Goal: Check status: Check status

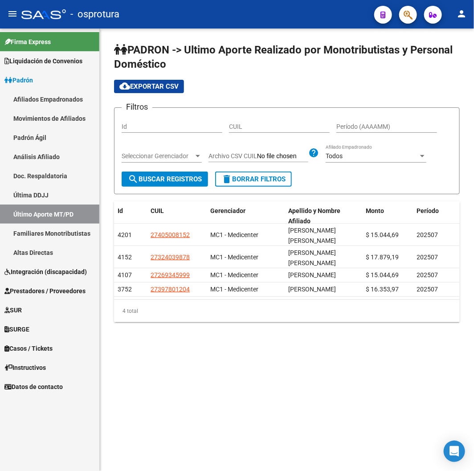
click at [37, 90] on link "Afiliados Empadronados" at bounding box center [49, 99] width 99 height 19
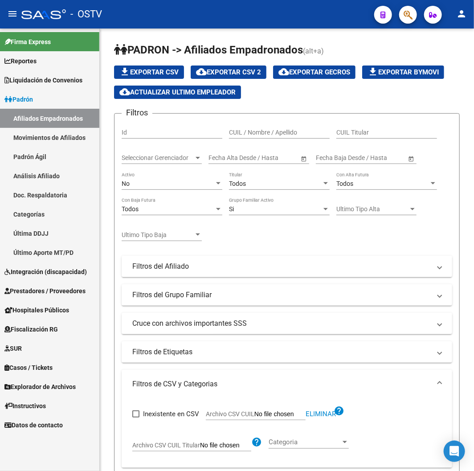
click at [404, 15] on icon "button" at bounding box center [408, 15] width 9 height 10
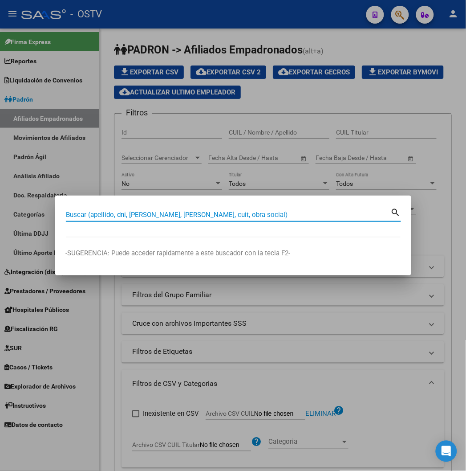
paste input "31896119"
type input "31896119"
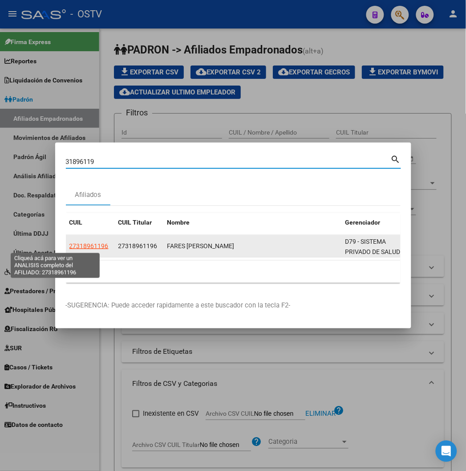
click at [69, 247] on span "27318961196" at bounding box center [88, 245] width 39 height 7
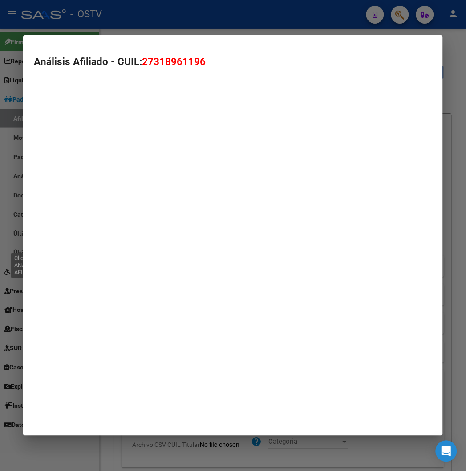
type textarea "27318961196"
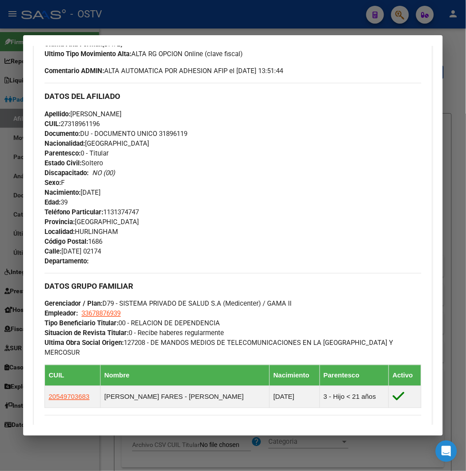
scroll to position [427, 0]
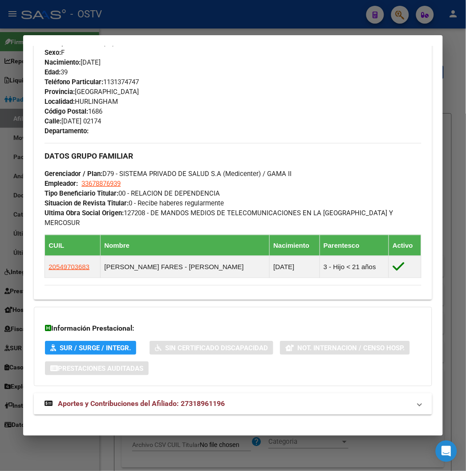
click at [180, 399] on strong "Aportes y Contribuciones del Afiliado: 27318961196" at bounding box center [135, 404] width 180 height 11
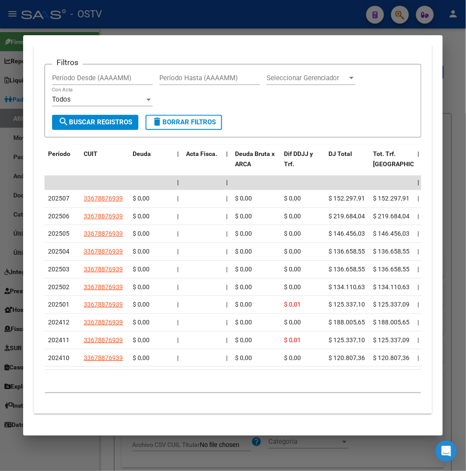
scroll to position [875, 0]
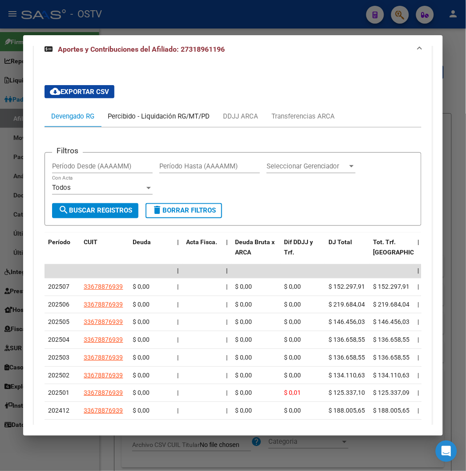
click at [151, 111] on div "Percibido - Liquidación RG/MT/PD" at bounding box center [159, 116] width 102 height 10
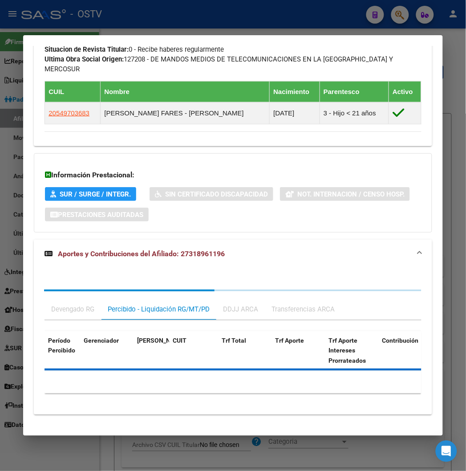
scroll to position [785, 0]
